Goal: Task Accomplishment & Management: Complete application form

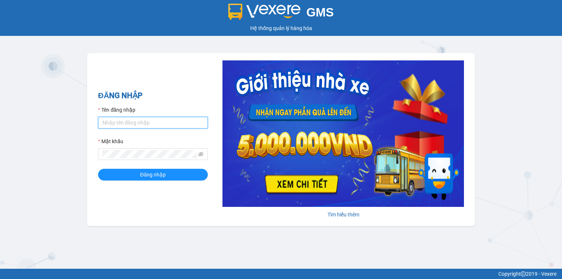
click at [146, 125] on input "Tên đăng nhập" at bounding box center [153, 123] width 110 height 12
type input "vang.lienhung"
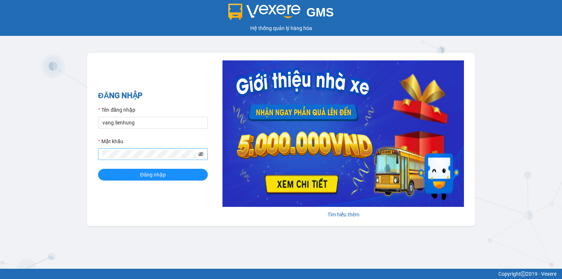
click at [202, 152] on icon "eye-invisible" at bounding box center [200, 153] width 5 height 5
click at [177, 174] on button "Đăng nhập" at bounding box center [153, 175] width 110 height 12
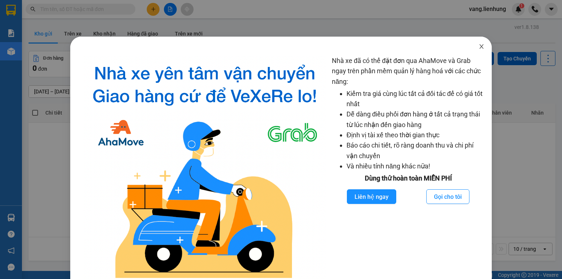
click at [478, 47] on icon "close" at bounding box center [481, 47] width 6 height 6
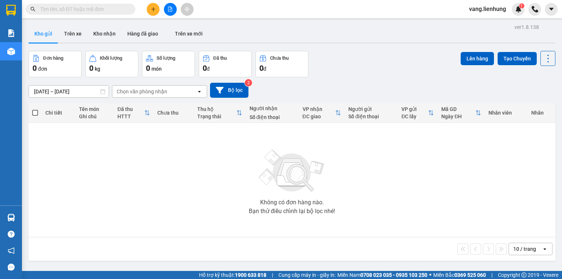
click at [75, 8] on input "text" at bounding box center [83, 9] width 86 height 8
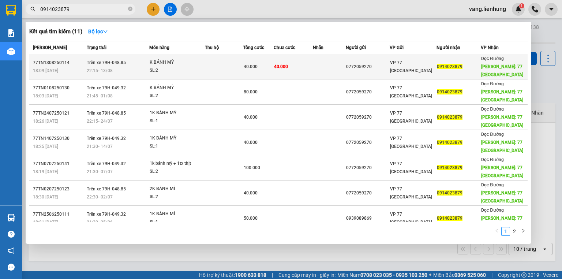
type input "0914023879"
click at [432, 67] on div "VP 77 Thái Nguyên" at bounding box center [413, 67] width 46 height 16
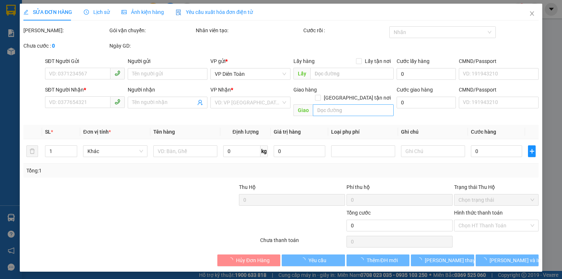
type input "0772059270"
type input "0914023879"
type input "77 THÁI NGUYÊN"
type input "40.000"
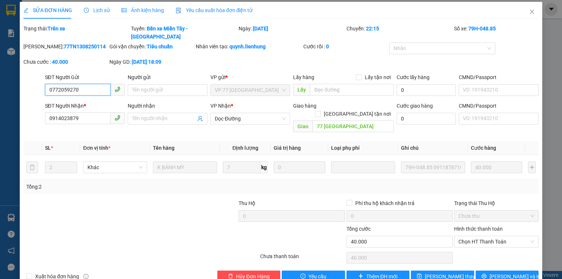
scroll to position [3, 0]
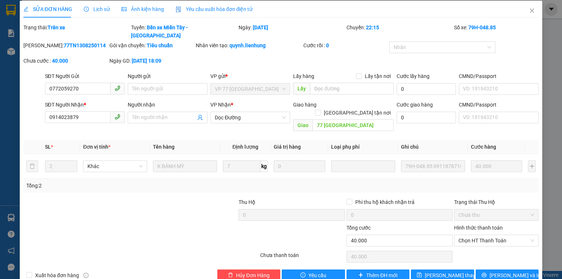
click at [467, 225] on label "Hình thức thanh toán" at bounding box center [478, 228] width 49 height 6
click at [467, 235] on input "Hình thức thanh toán" at bounding box center [493, 240] width 71 height 11
click at [480, 238] on div "Tại văn phòng" at bounding box center [492, 238] width 75 height 8
type input "0"
click at [499, 271] on span "Lưu và In" at bounding box center [514, 275] width 51 height 8
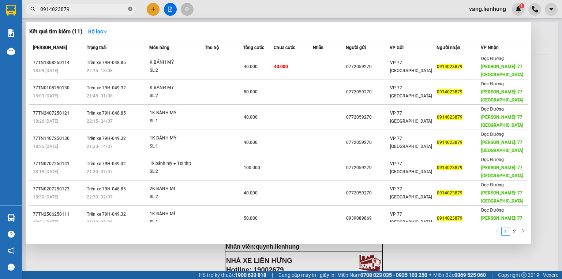
click at [130, 8] on icon "close-circle" at bounding box center [130, 9] width 4 height 4
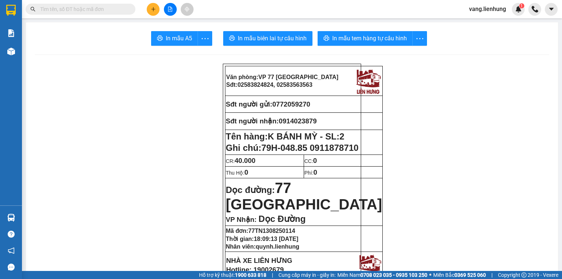
click at [112, 6] on input "text" at bounding box center [83, 9] width 86 height 8
click at [77, 8] on input "text" at bounding box center [83, 9] width 86 height 8
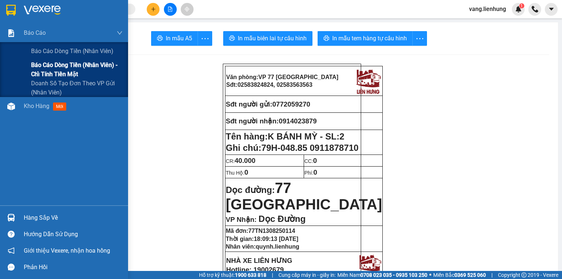
click at [67, 68] on span "Báo cáo dòng tiền (nhân viên) - chỉ tính tiền mặt" at bounding box center [76, 69] width 91 height 18
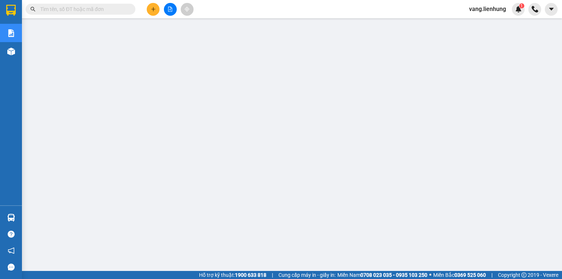
click at [485, 8] on span "vang.lienhung" at bounding box center [487, 8] width 49 height 9
click at [483, 24] on span "Đăng xuất" at bounding box center [490, 23] width 33 height 8
